Goal: Check status: Check status

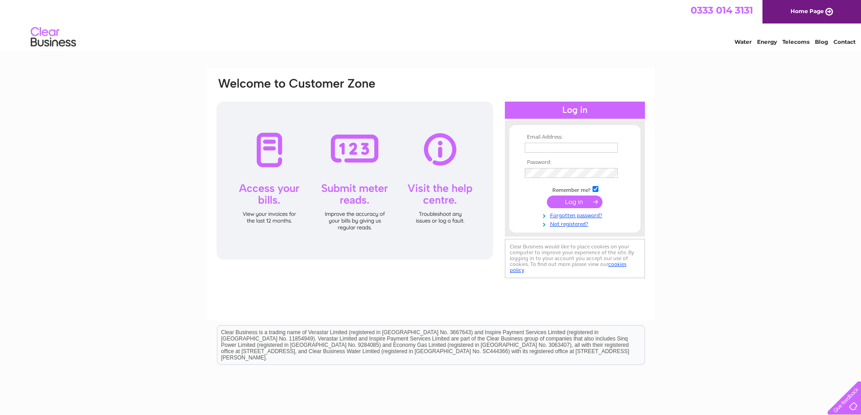
type input "southernplumbingandheating@gmail.com"
click at [587, 198] on input "submit" at bounding box center [575, 202] width 56 height 13
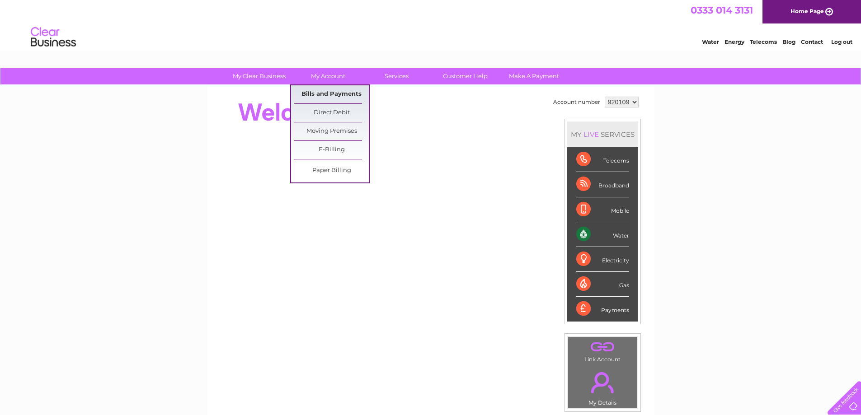
click at [336, 91] on link "Bills and Payments" at bounding box center [331, 94] width 75 height 18
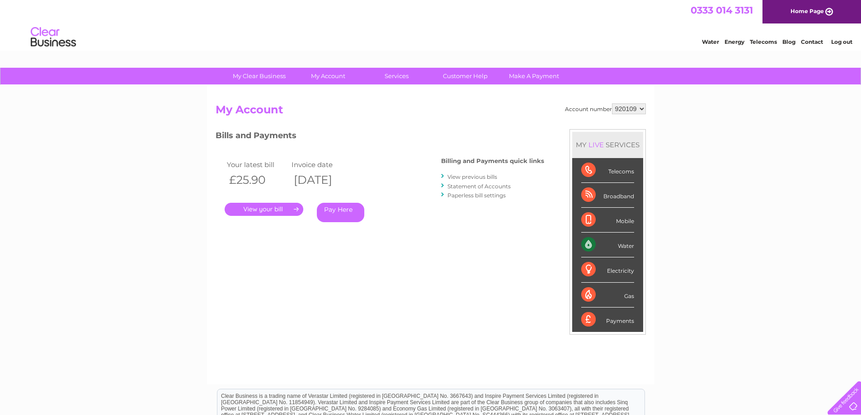
click at [274, 208] on link "." at bounding box center [264, 209] width 79 height 13
